Goal: Task Accomplishment & Management: Complete application form

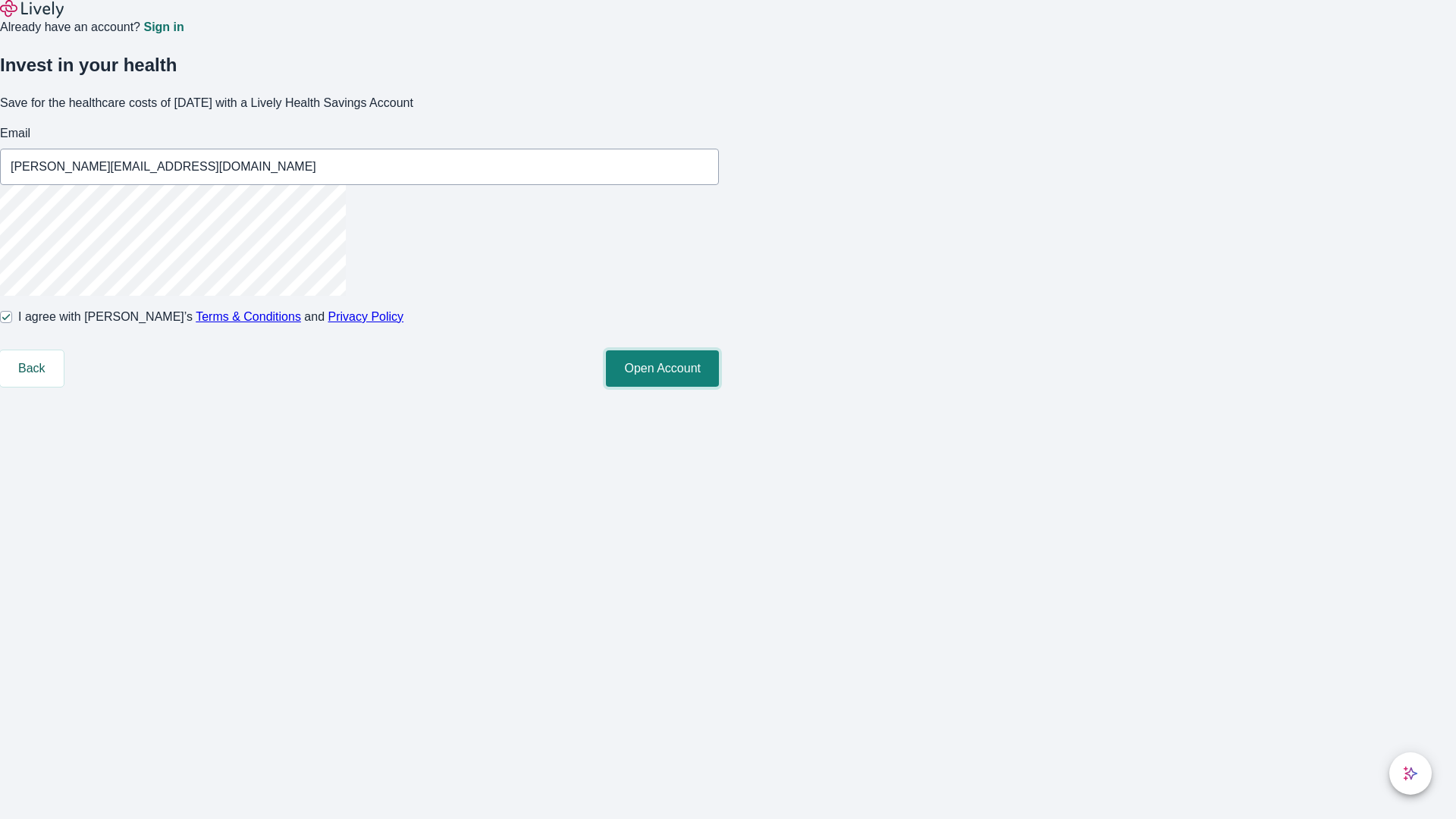
click at [719, 387] on button "Open Account" at bounding box center [663, 368] width 113 height 37
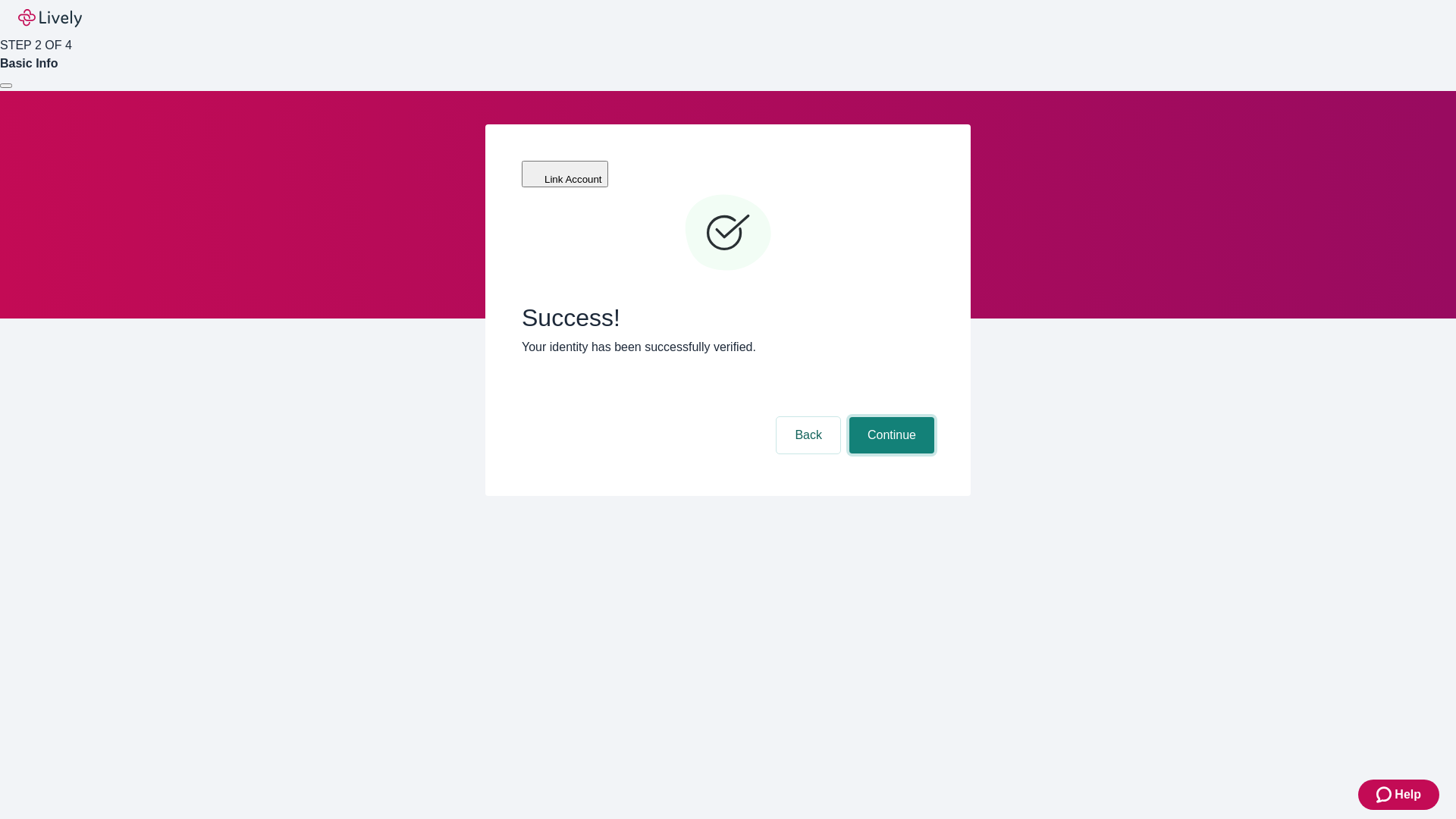
click at [889, 417] on button "Continue" at bounding box center [892, 435] width 85 height 37
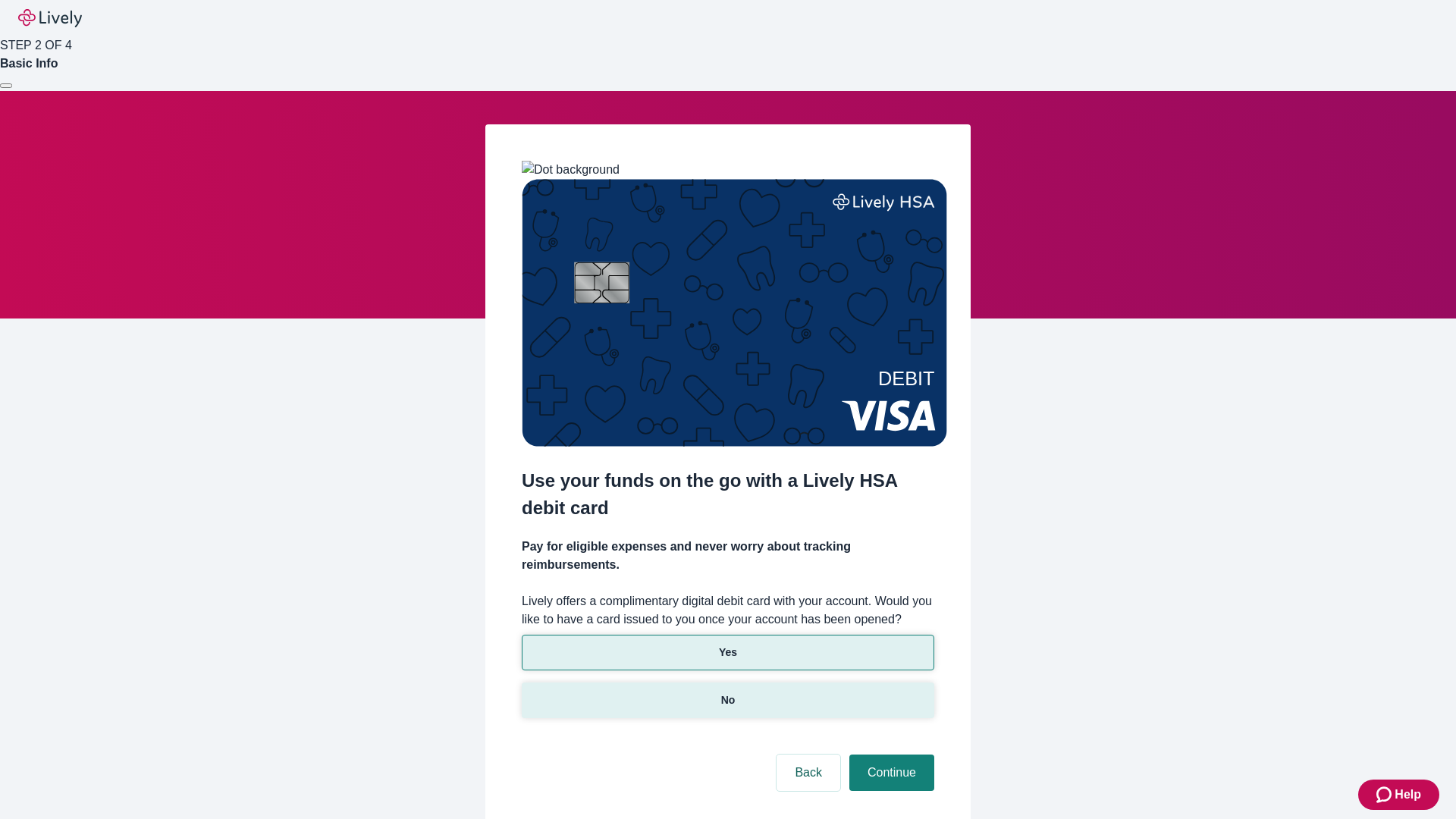
click at [727, 692] on p "No" at bounding box center [728, 700] width 15 height 16
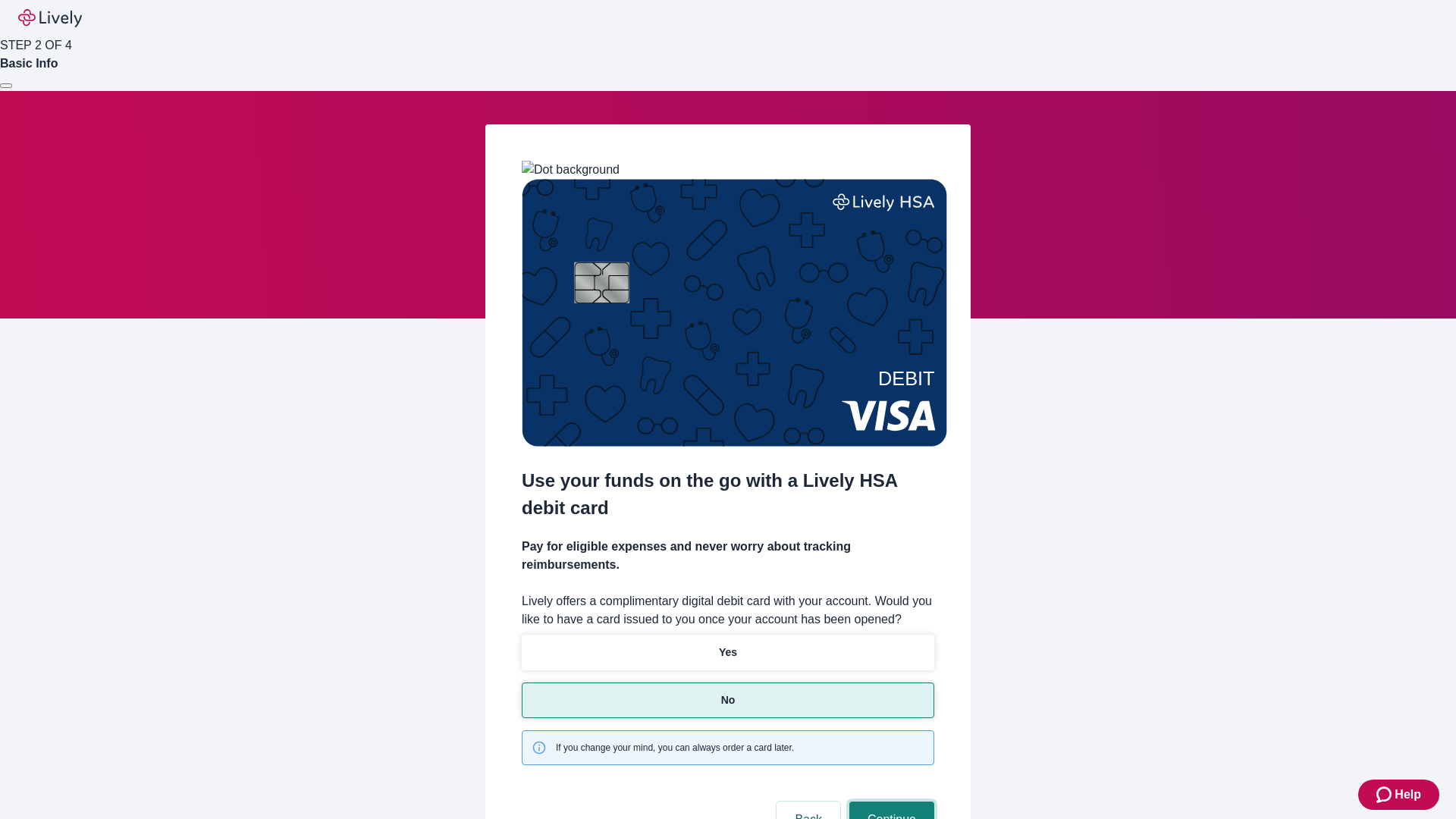
click at [889, 801] on button "Continue" at bounding box center [892, 819] width 85 height 37
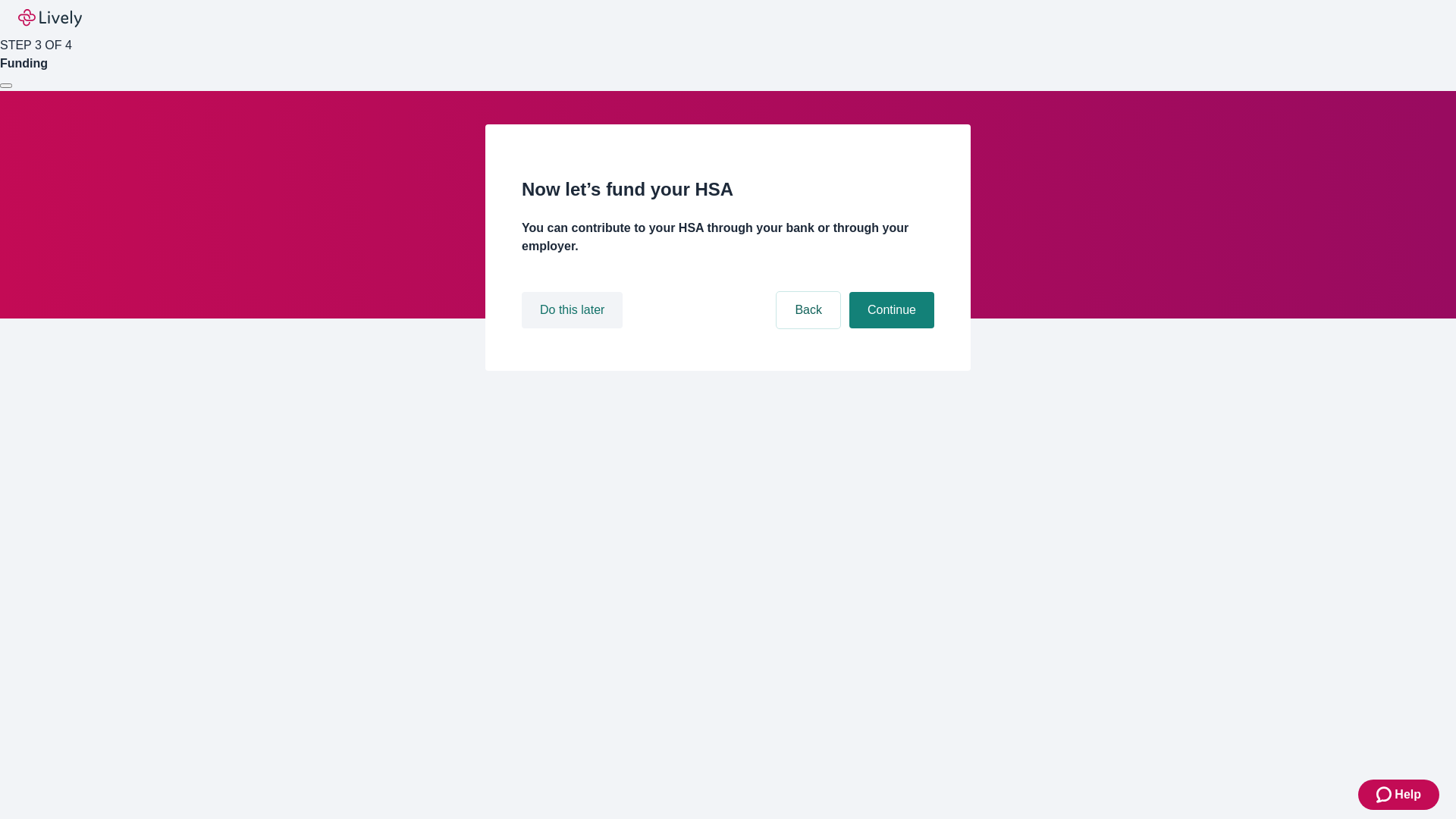
click at [574, 328] on button "Do this later" at bounding box center [572, 310] width 101 height 37
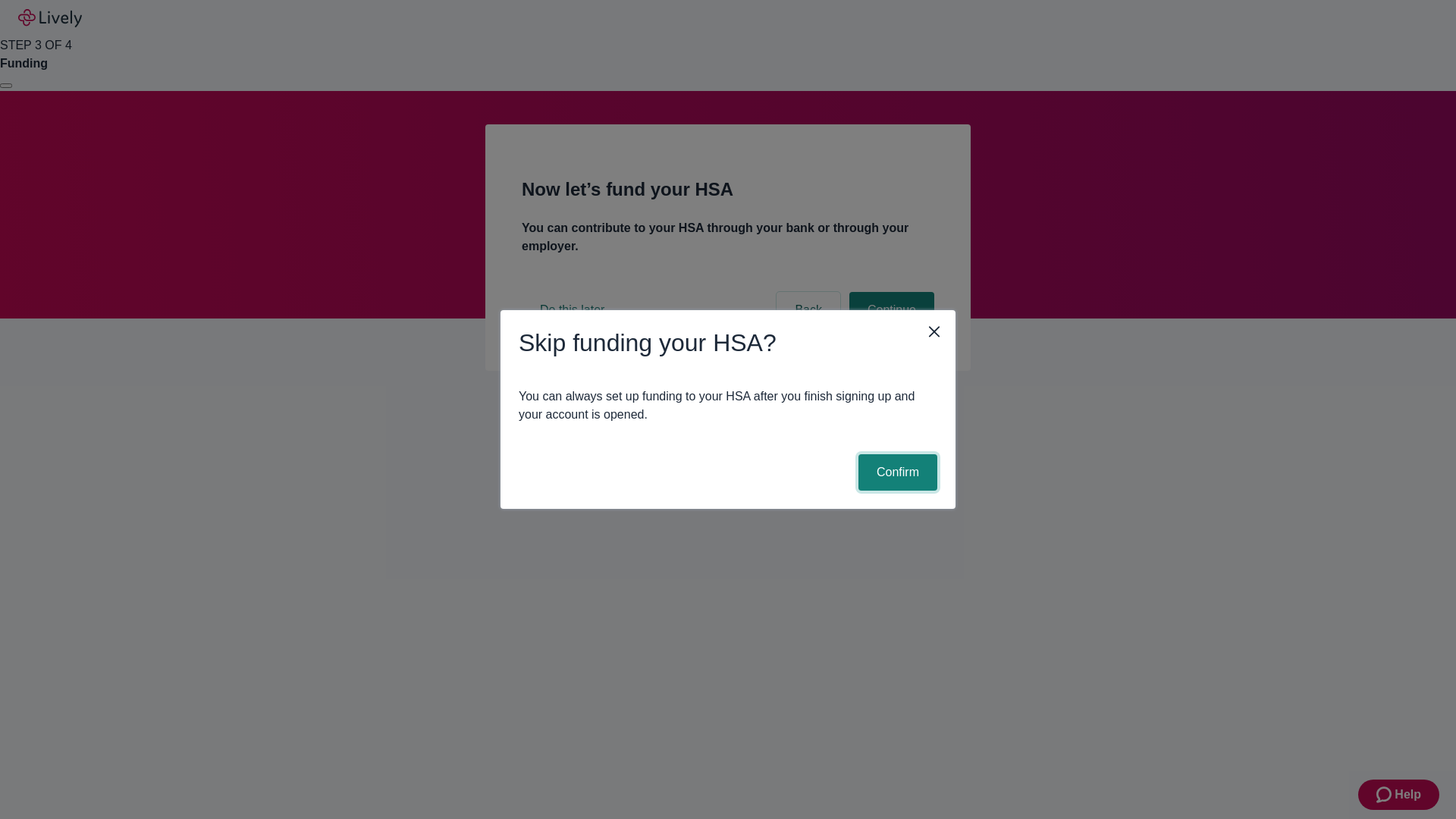
click at [895, 473] on button "Confirm" at bounding box center [898, 472] width 79 height 37
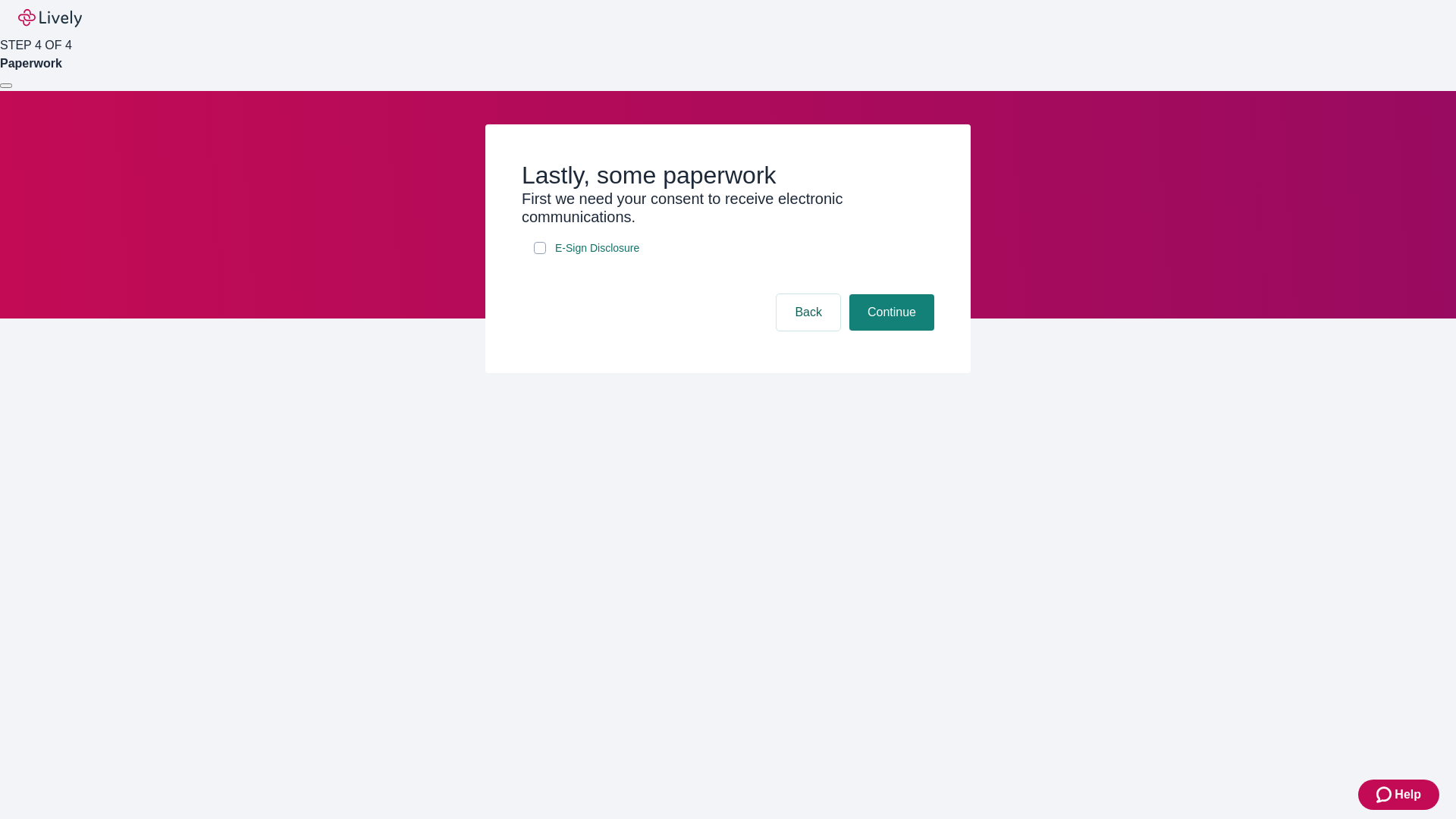
click at [540, 254] on input "E-Sign Disclosure" at bounding box center [540, 248] width 12 height 12
checkbox input "true"
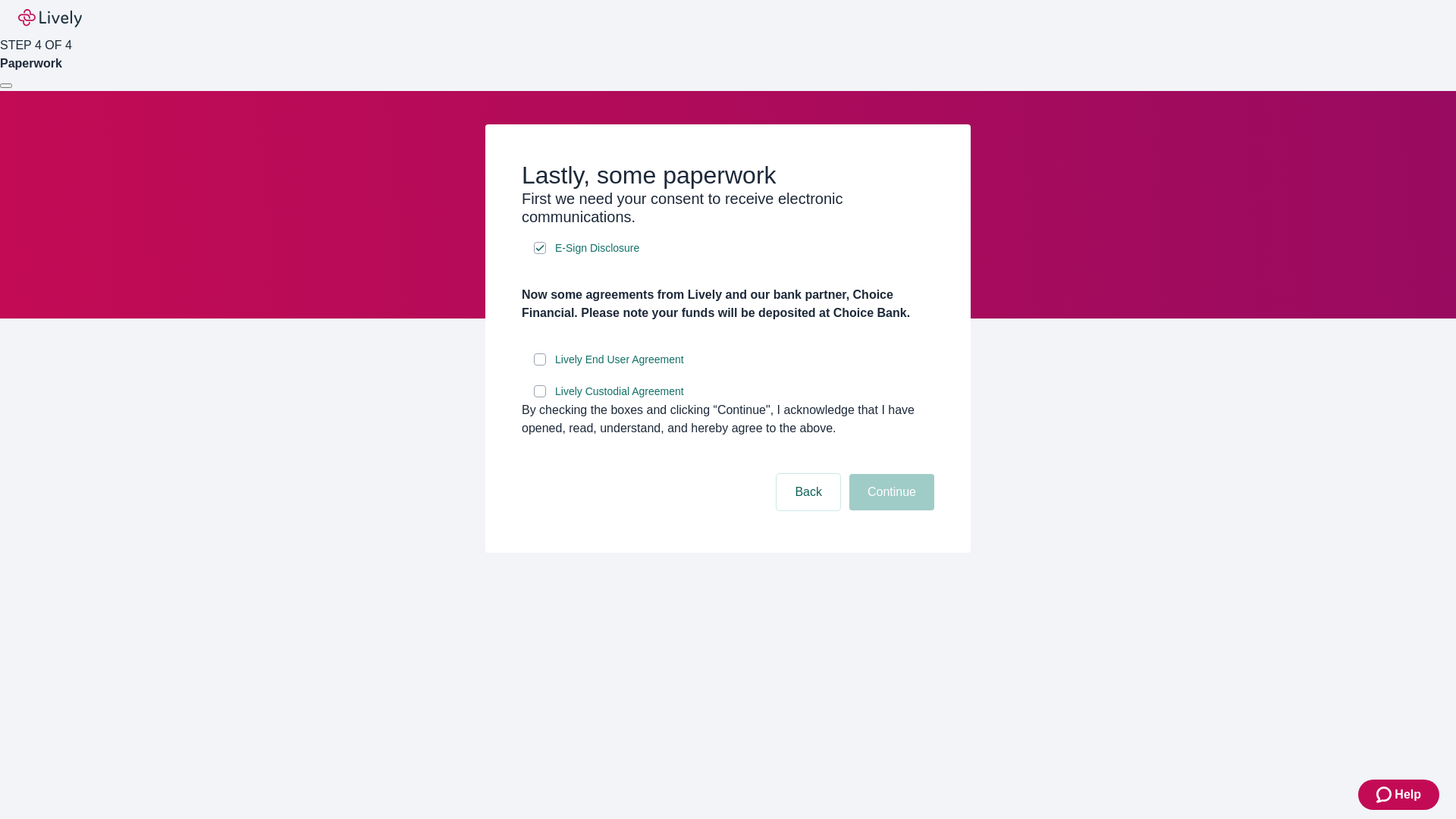
click at [540, 366] on input "Lively End User Agreement" at bounding box center [540, 359] width 12 height 12
checkbox input "true"
click at [540, 398] on input "Lively Custodial Agreement" at bounding box center [540, 391] width 12 height 12
checkbox input "true"
click at [889, 510] on button "Continue" at bounding box center [892, 492] width 85 height 37
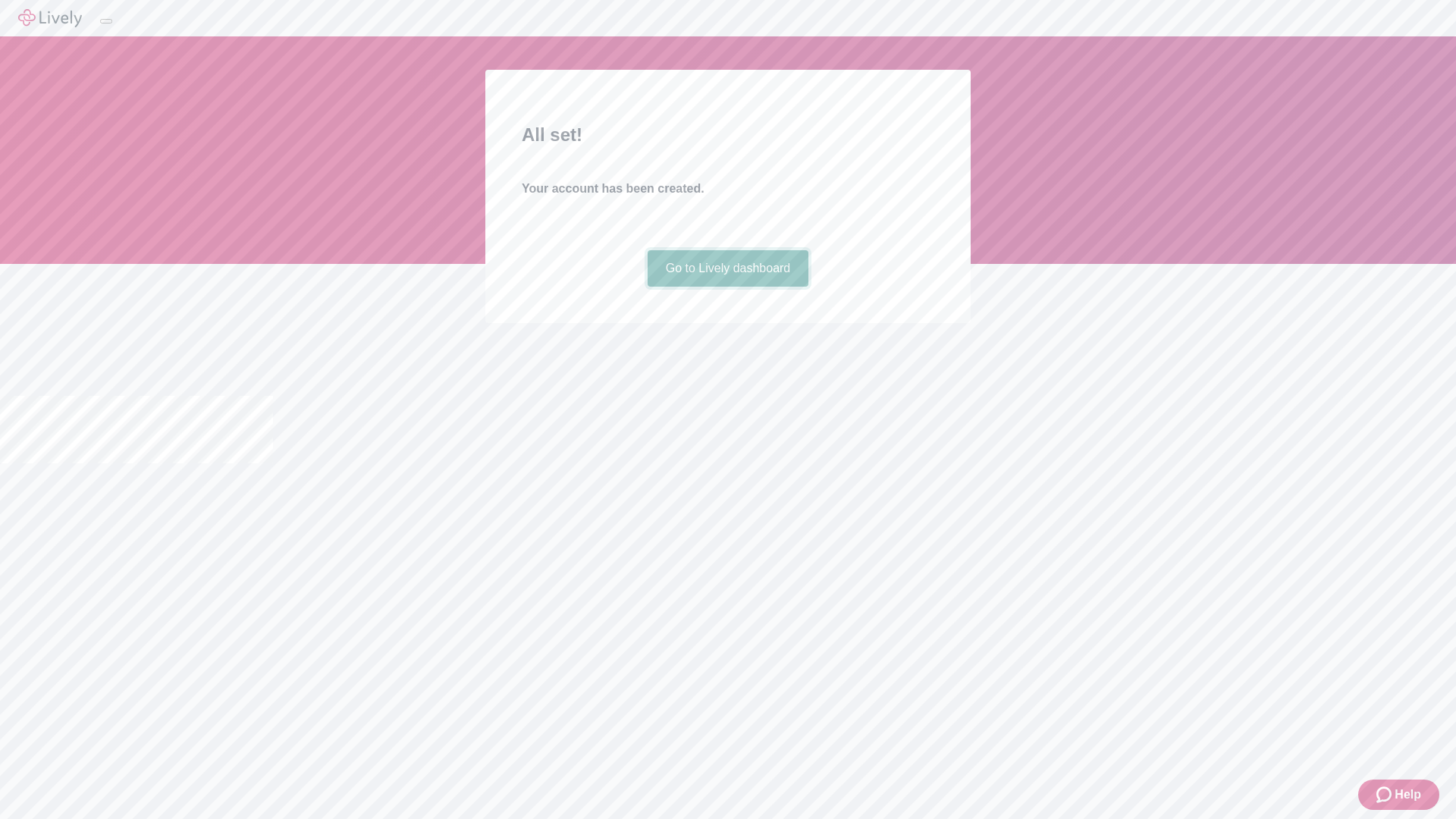
click at [727, 287] on link "Go to Lively dashboard" at bounding box center [728, 268] width 161 height 37
